Goal: Task Accomplishment & Management: Use online tool/utility

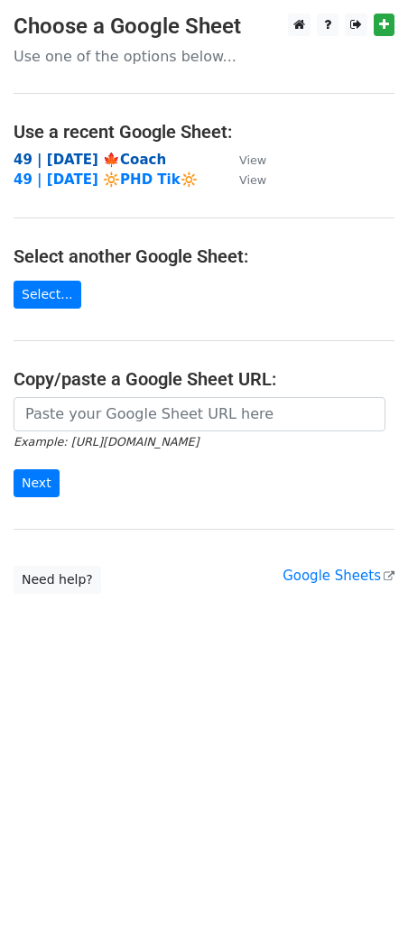
click at [107, 152] on strong "49 | [DATE] 🍁Coach" at bounding box center [90, 160] width 153 height 16
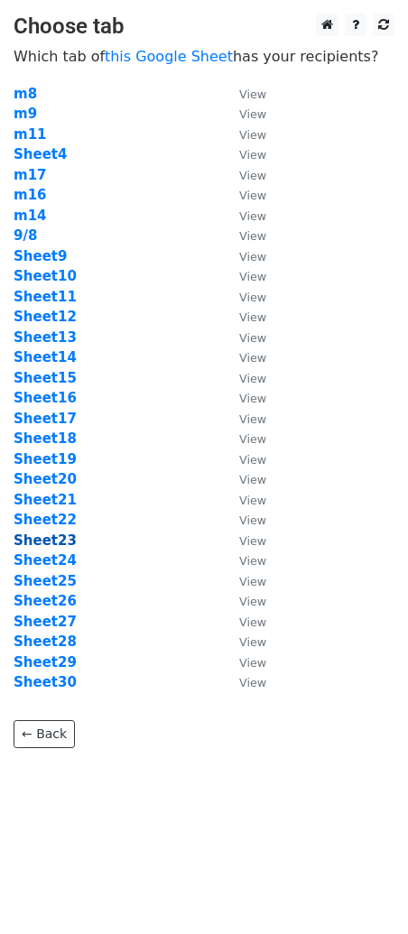
click at [50, 545] on strong "Sheet23" at bounding box center [45, 541] width 63 height 16
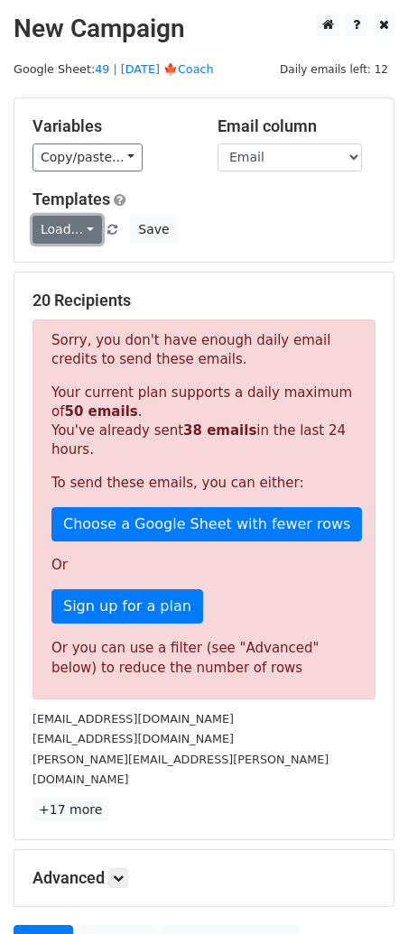
click at [73, 237] on link "Load..." at bounding box center [68, 230] width 70 height 28
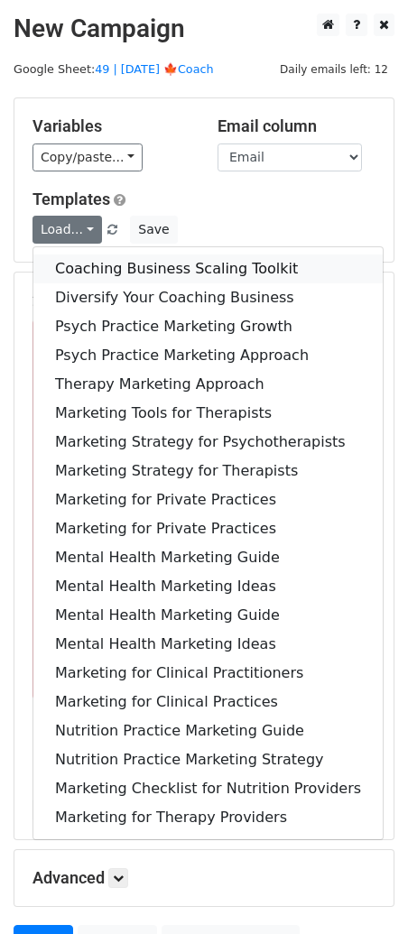
click at [81, 265] on link "Coaching Business Scaling Toolkit" at bounding box center [207, 269] width 349 height 29
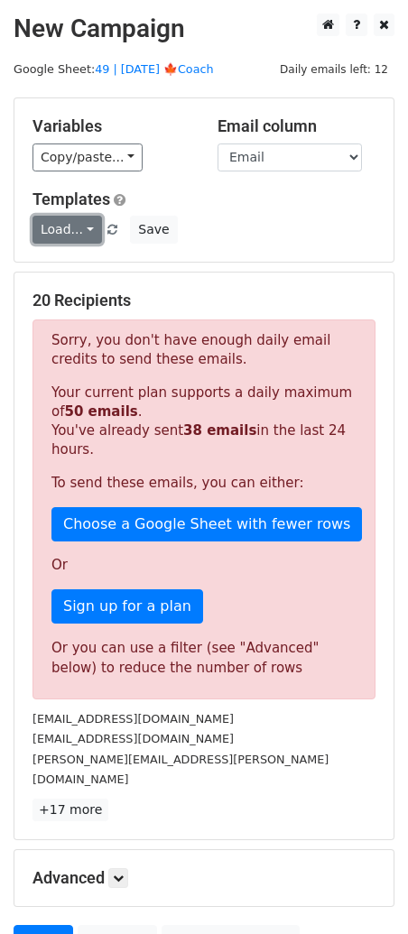
click at [79, 222] on link "Load..." at bounding box center [68, 230] width 70 height 28
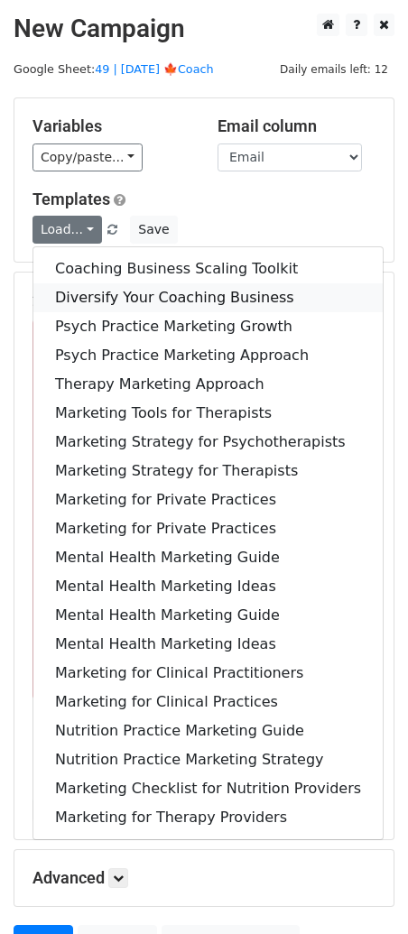
click at [98, 293] on link "Diversify Your Coaching Business" at bounding box center [207, 297] width 349 height 29
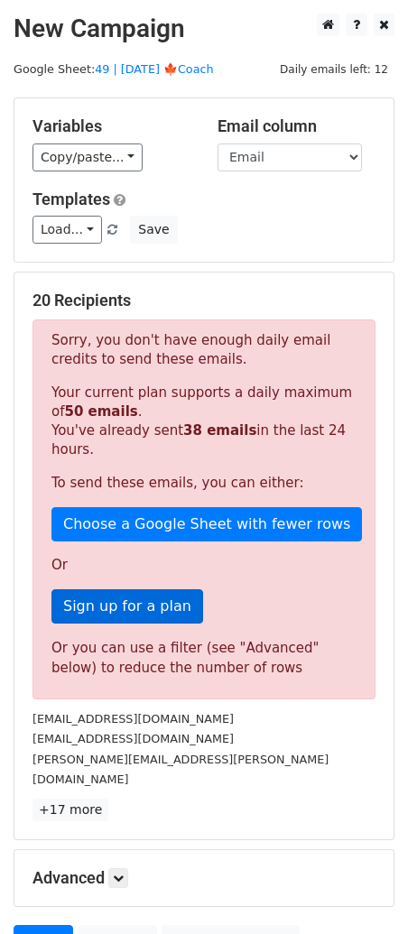
scroll to position [156, 0]
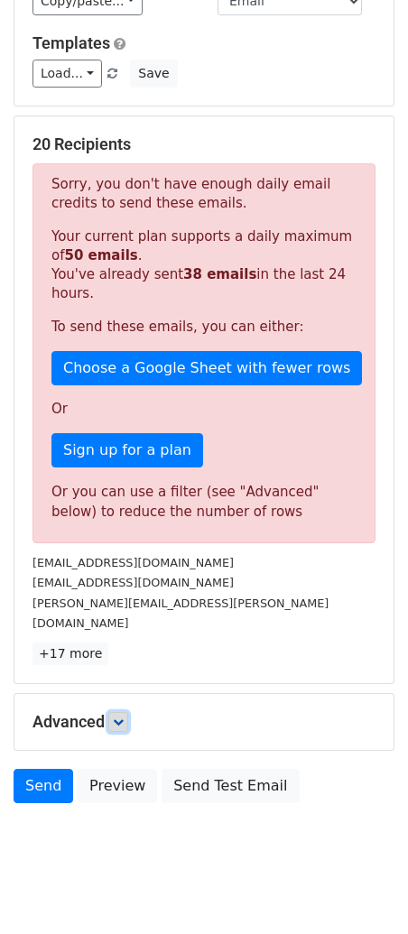
click at [121, 717] on icon at bounding box center [118, 722] width 11 height 11
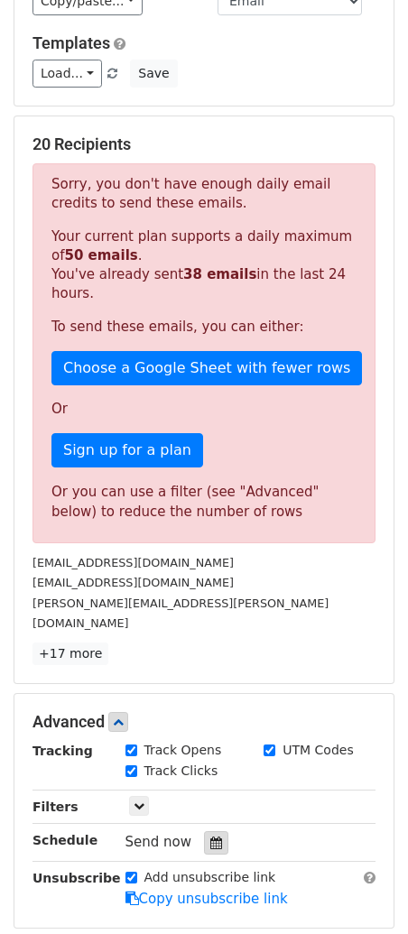
click at [210, 837] on icon at bounding box center [216, 843] width 12 height 13
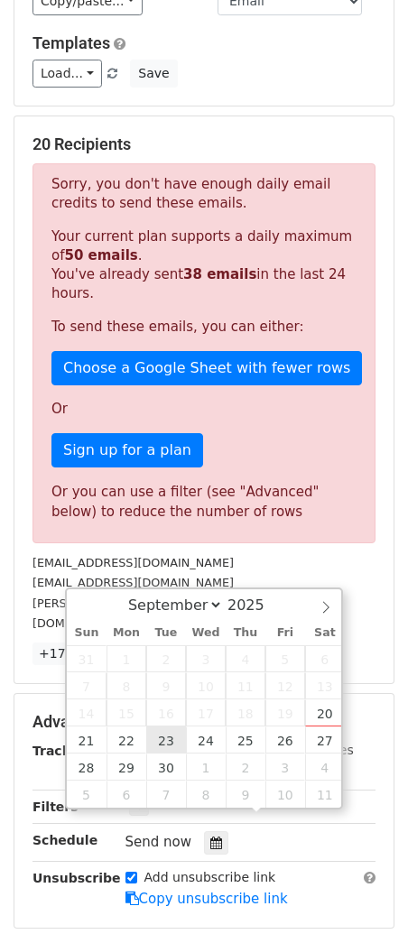
type input "2025-09-23 12:00"
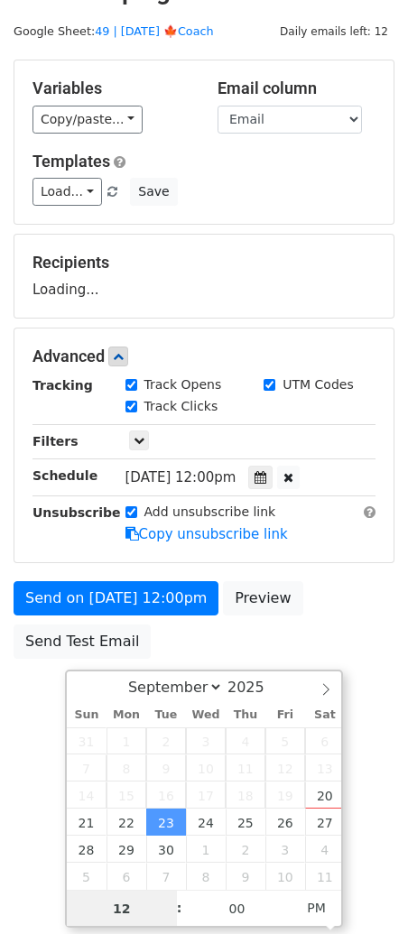
type input "6"
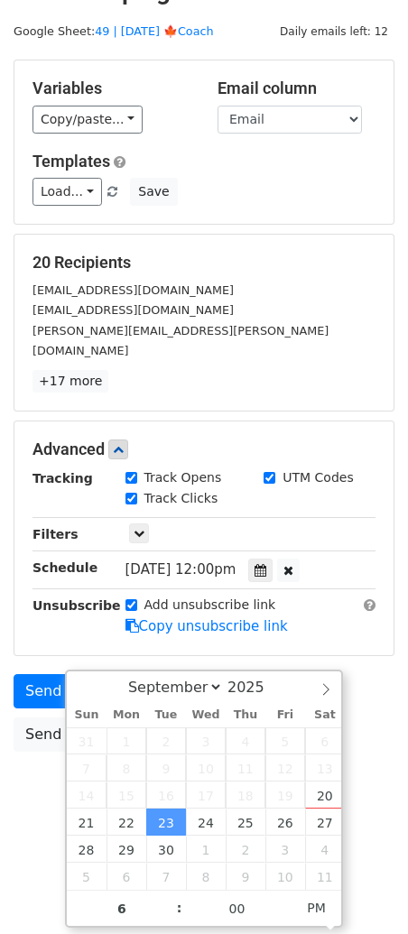
type input "2025-09-23 18:00"
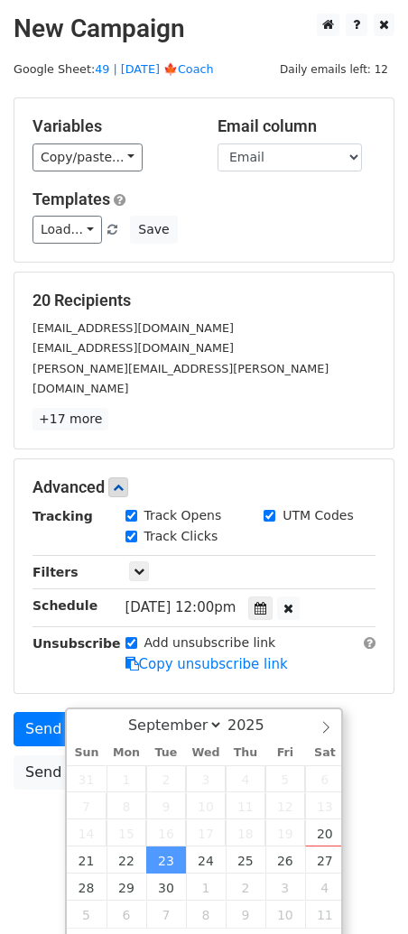
drag, startPoint x: 35, startPoint y: 789, endPoint x: 46, endPoint y: 777, distance: 16.0
click at [35, 789] on body "New Campaign Daily emails left: 12 Google Sheet: 49 | [DATE] 🍁Coach Variables C…" at bounding box center [204, 443] width 408 height 858
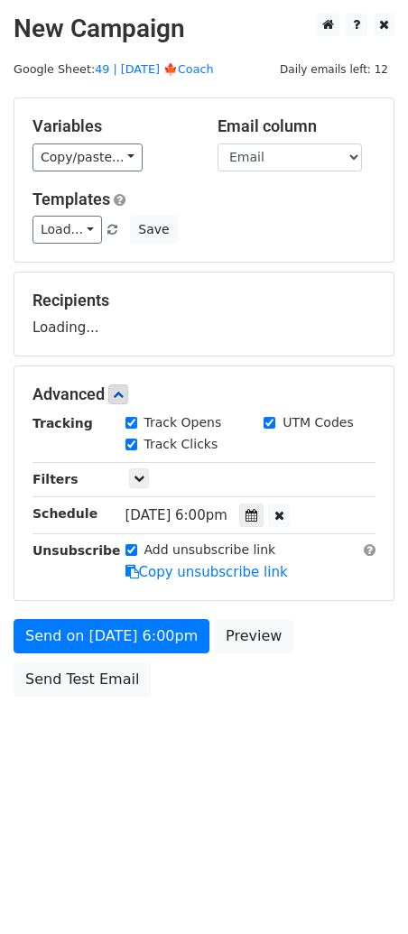
click at [106, 701] on div "Send on Sep 23 at 6:00pm Preview Send Test Email" at bounding box center [204, 662] width 408 height 87
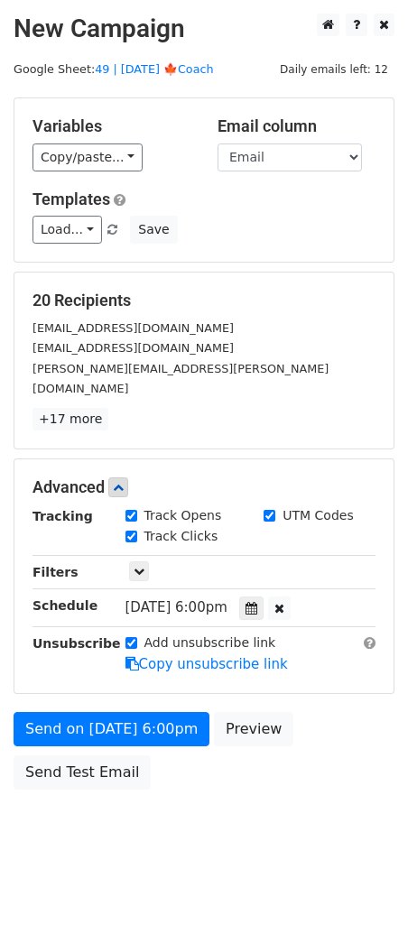
click at [83, 655] on div "Advanced Tracking Track Opens UTM Codes Track Clicks Filters Only include sprea…" at bounding box center [203, 577] width 379 height 234
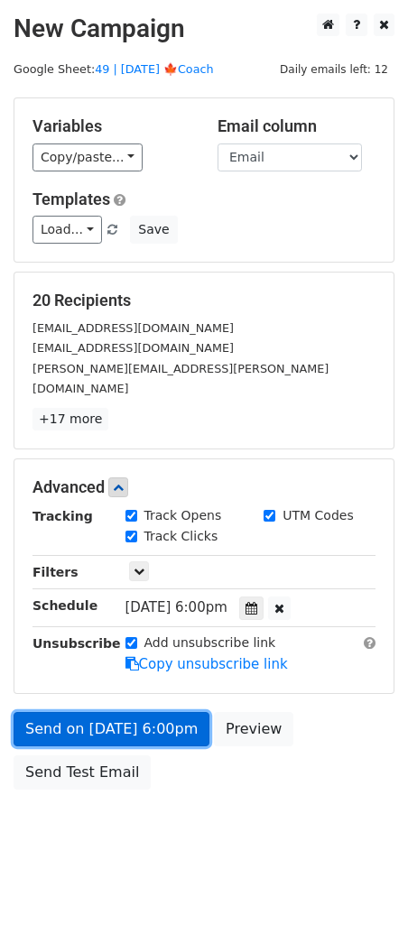
click at [79, 712] on link "Send on Sep 23 at 6:00pm" at bounding box center [112, 729] width 196 height 34
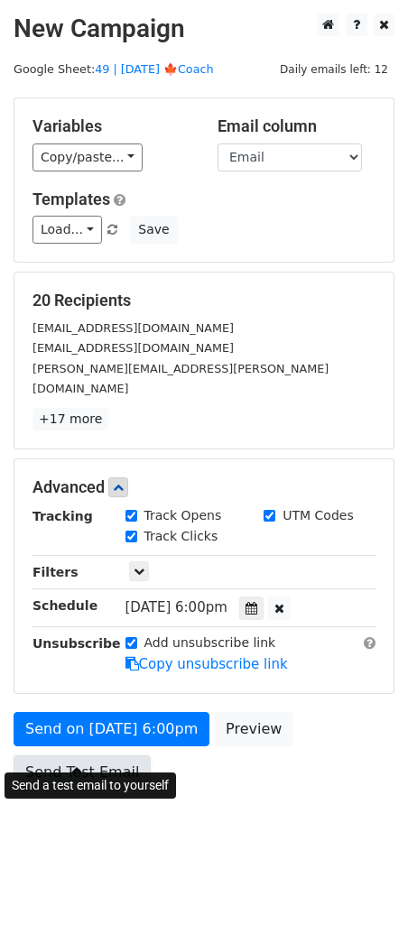
click at [67, 756] on link "Send Test Email" at bounding box center [82, 773] width 137 height 34
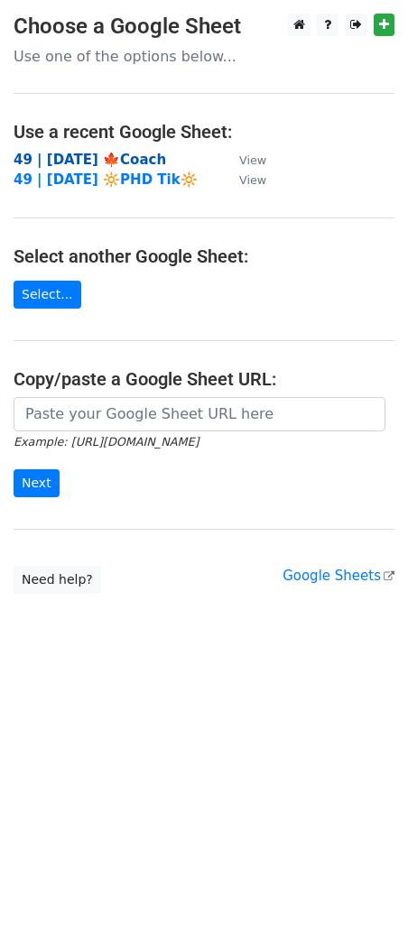
click at [80, 152] on strong "49 | [DATE] 🍁Coach" at bounding box center [90, 160] width 153 height 16
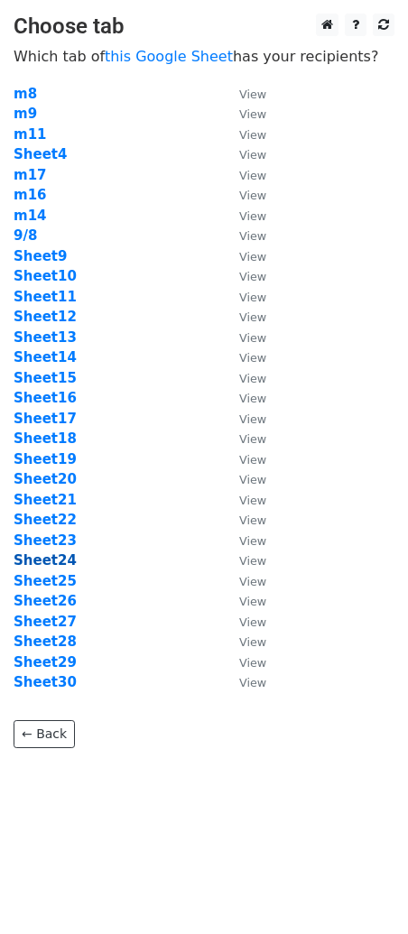
click at [46, 563] on strong "Sheet24" at bounding box center [45, 561] width 63 height 16
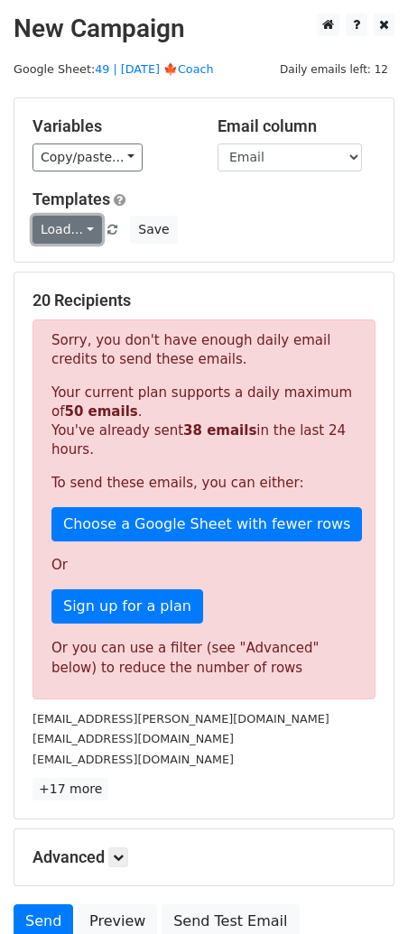
click at [57, 237] on link "Load..." at bounding box center [68, 230] width 70 height 28
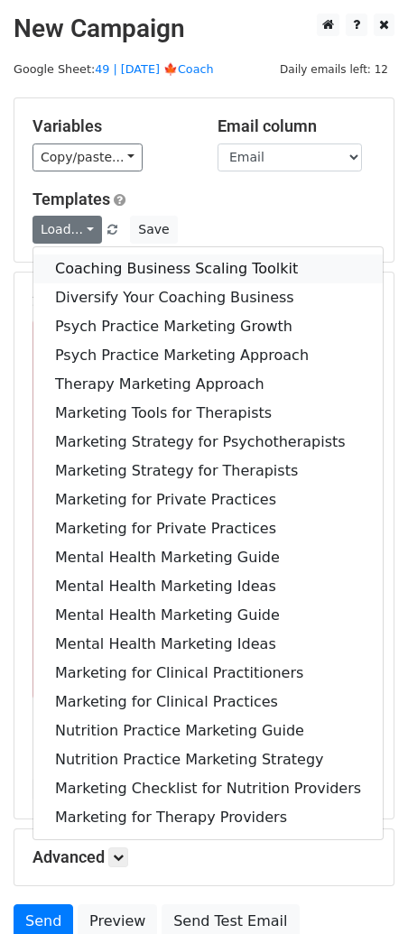
click at [71, 281] on link "Coaching Business Scaling Toolkit" at bounding box center [207, 269] width 349 height 29
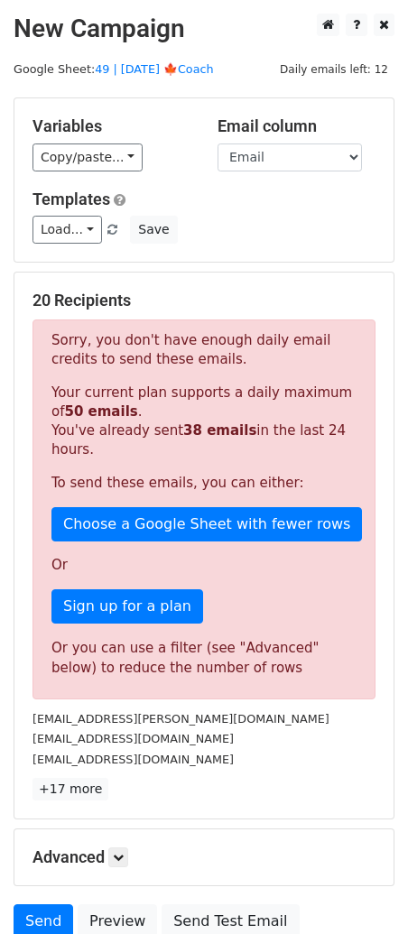
scroll to position [156, 0]
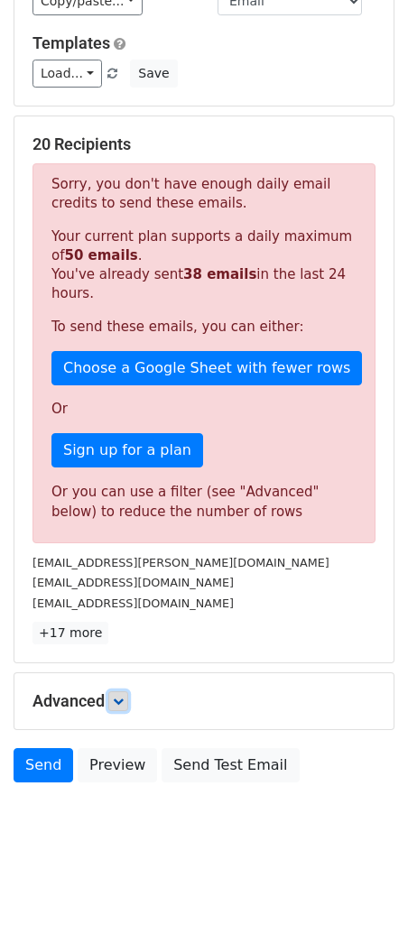
click at [124, 696] on icon at bounding box center [118, 701] width 11 height 11
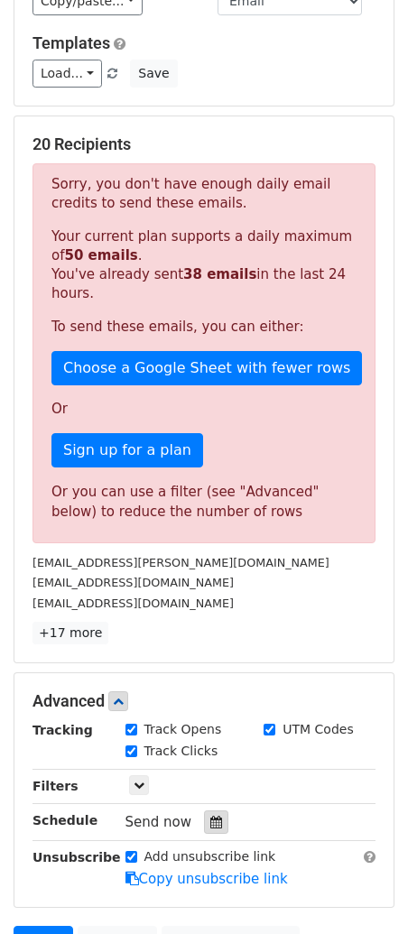
click at [213, 820] on icon at bounding box center [216, 822] width 12 height 13
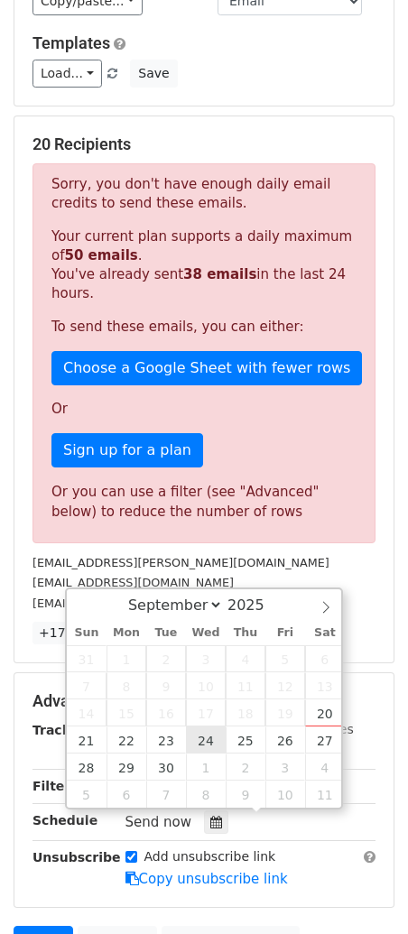
type input "[DATE] 12:00"
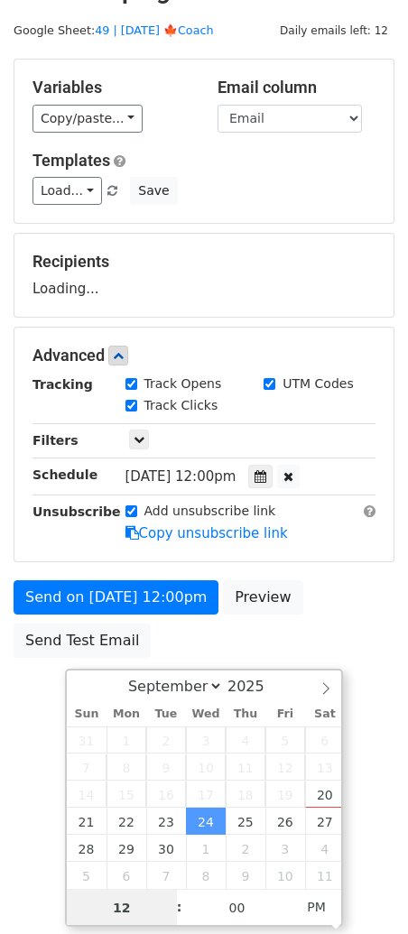
scroll to position [38, 0]
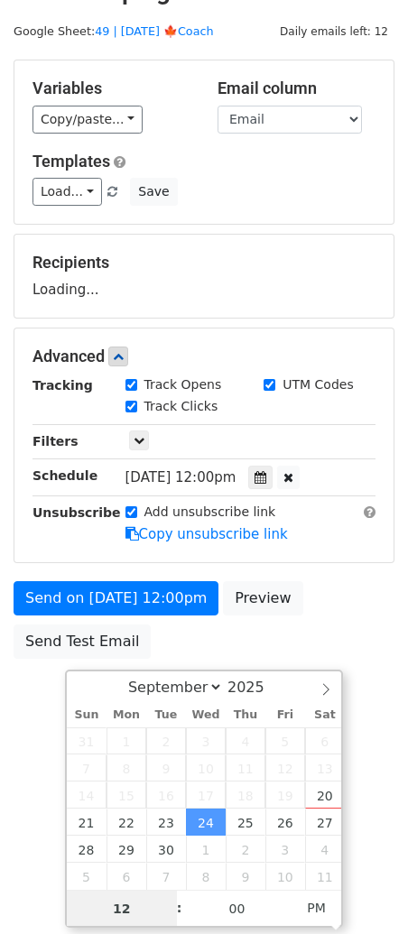
type input "6"
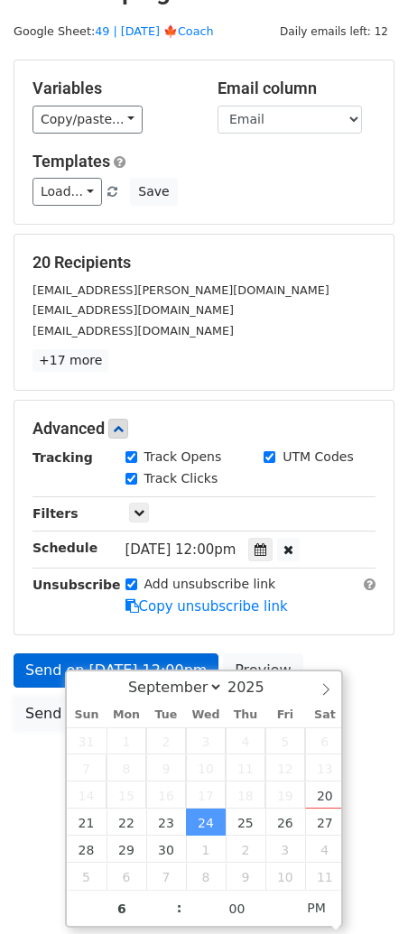
type input "[DATE] 18:00"
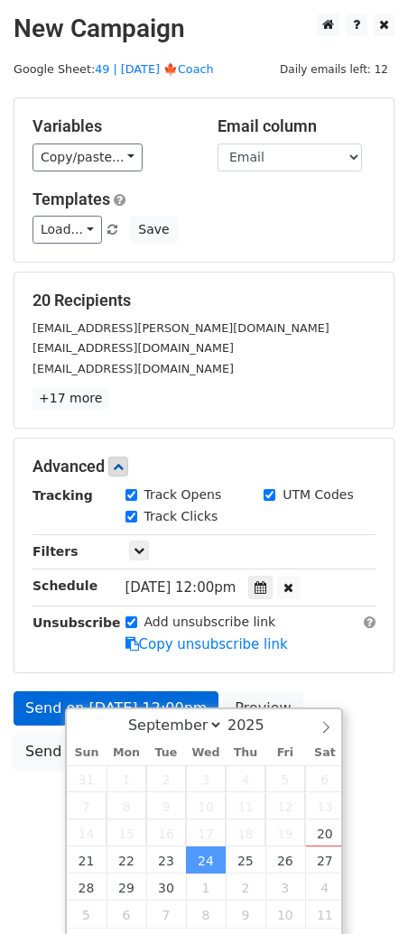
click at [47, 720] on div "Send on [DATE] 12:00pm Preview Send Test Email" at bounding box center [204, 735] width 408 height 87
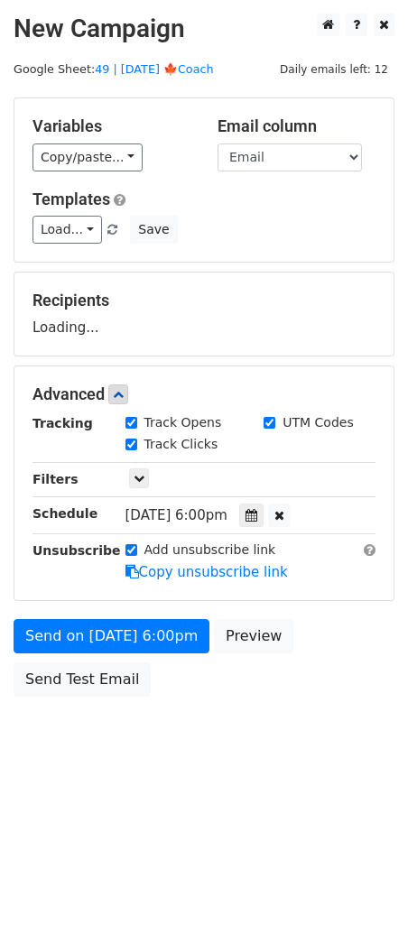
drag, startPoint x: 81, startPoint y: 758, endPoint x: 80, endPoint y: 697, distance: 60.5
click at [81, 757] on body "New Campaign Daily emails left: 12 Google Sheet: 49 | [DATE] 🍁Coach Variables C…" at bounding box center [204, 396] width 408 height 765
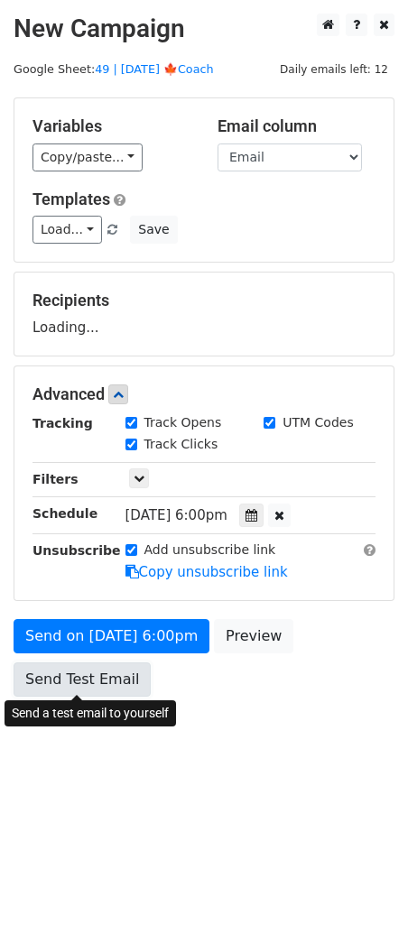
click at [79, 691] on div "Send on [DATE] 6:00pm Preview Send Test Email" at bounding box center [204, 662] width 408 height 87
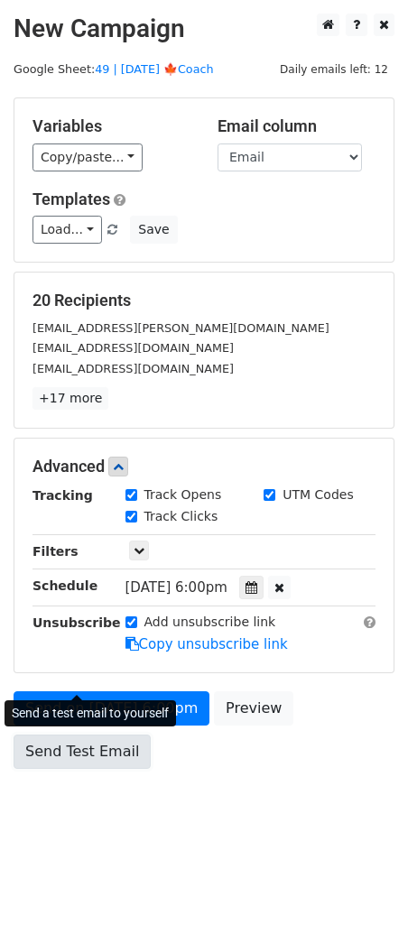
click at [69, 738] on link "Send Test Email" at bounding box center [82, 752] width 137 height 34
